Goal: Task Accomplishment & Management: Complete application form

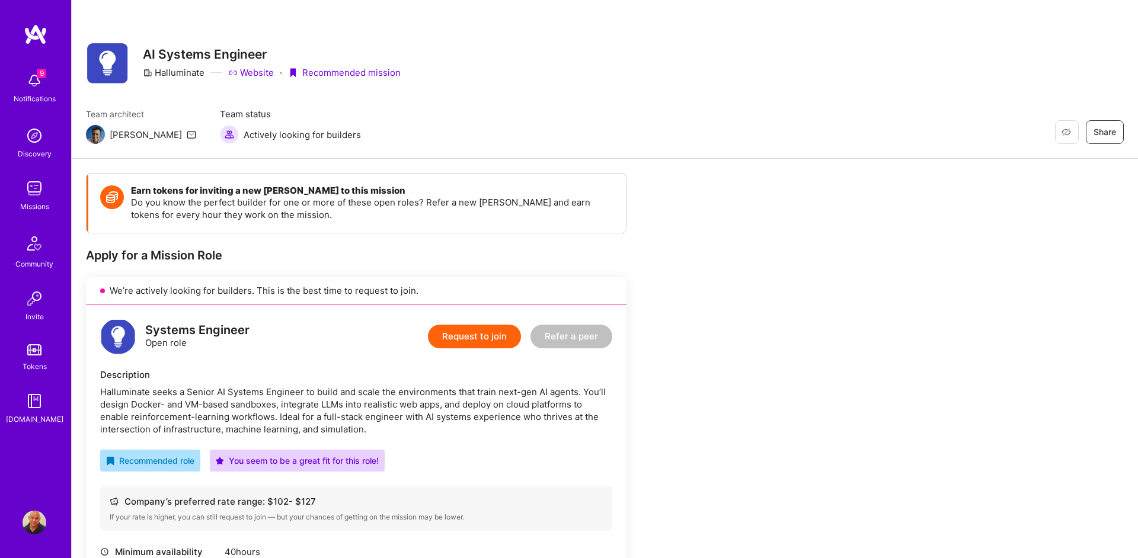
click at [478, 336] on button "Request to join" at bounding box center [474, 337] width 93 height 24
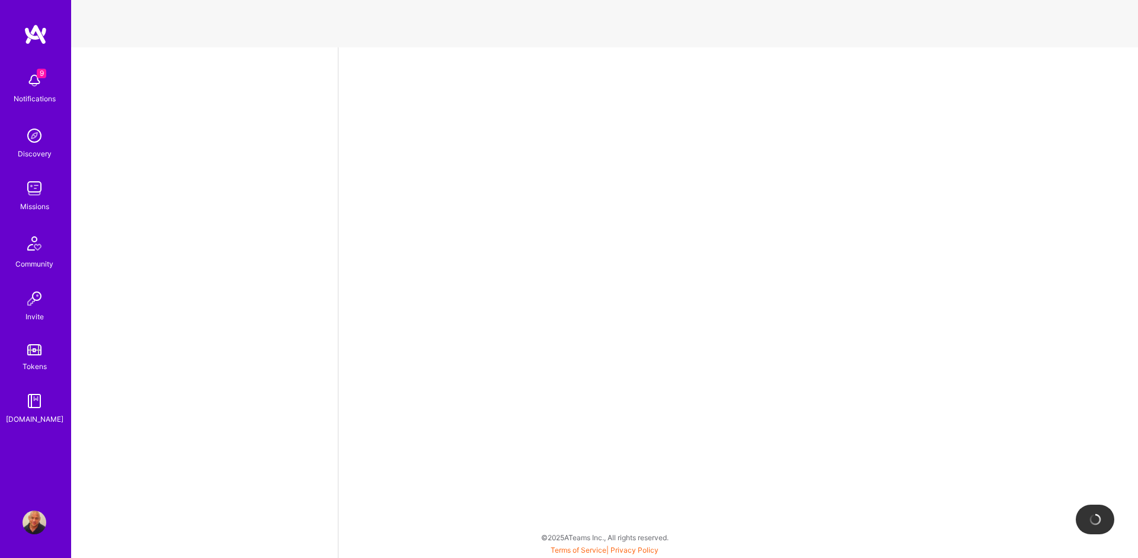
select select "CA"
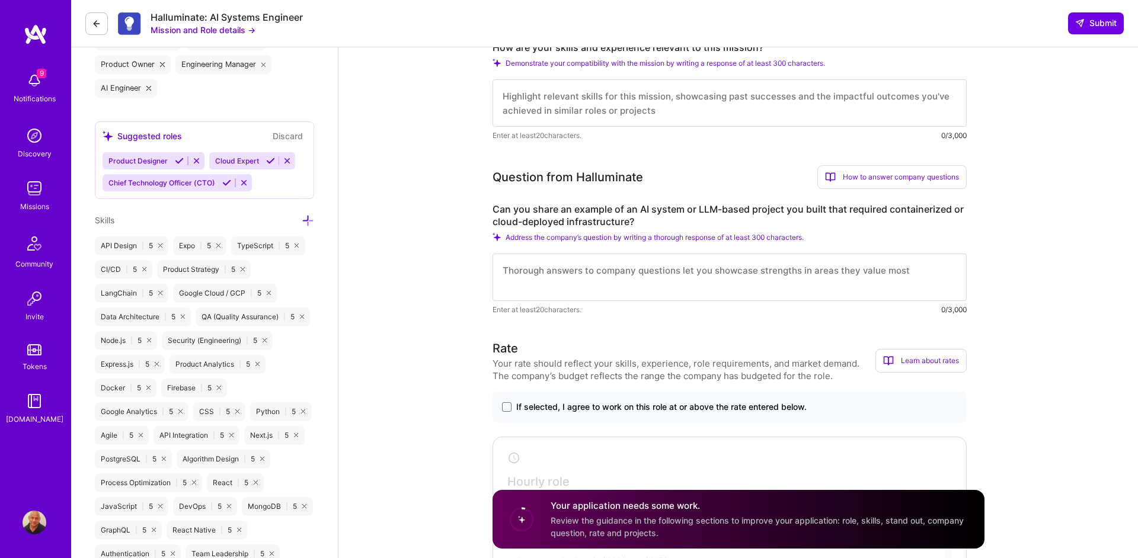
scroll to position [545, 0]
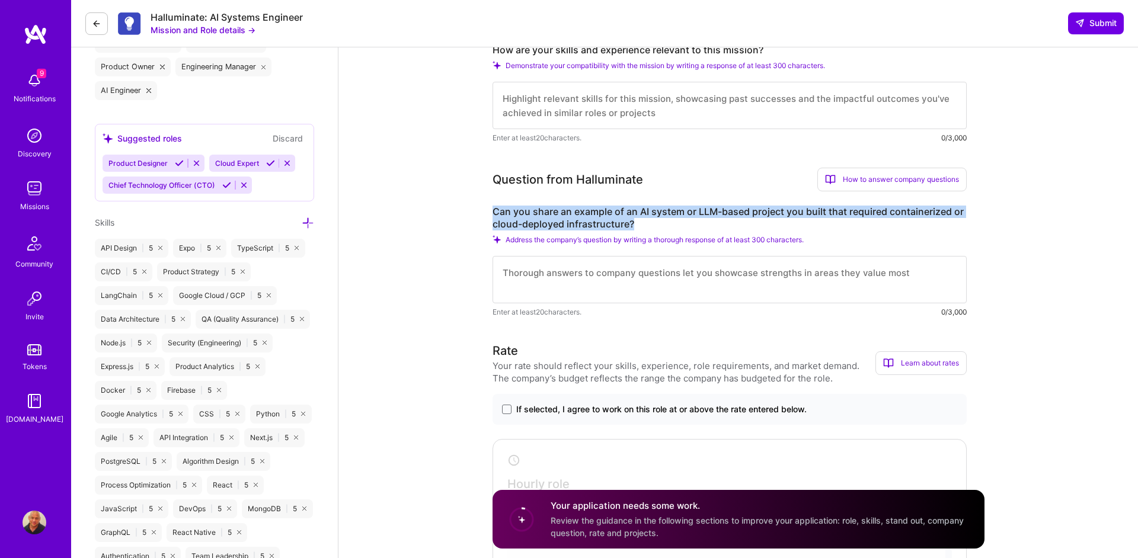
drag, startPoint x: 645, startPoint y: 223, endPoint x: 485, endPoint y: 209, distance: 160.7
copy label "Can you share an example of an AI system or LLM-based project you built that re…"
click at [38, 79] on img at bounding box center [35, 81] width 24 height 24
